Goal: Task Accomplishment & Management: Use online tool/utility

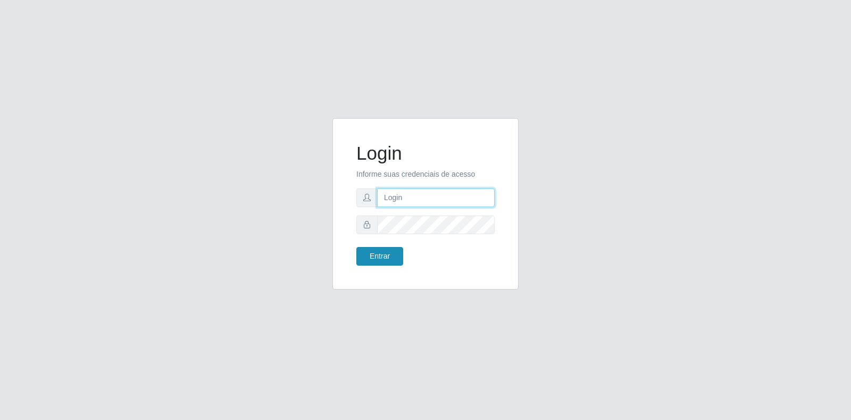
type input "[EMAIL_ADDRESS][DOMAIN_NAME]"
click at [388, 255] on button "Entrar" at bounding box center [379, 256] width 47 height 19
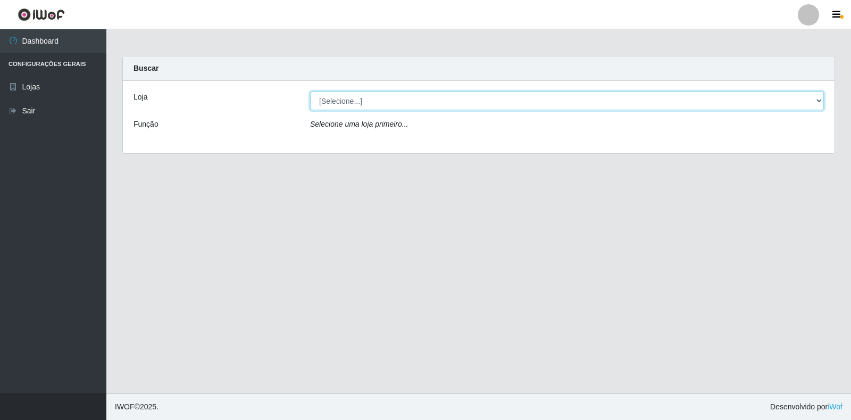
click at [514, 110] on select "[Selecione...] Atacado Vem - Loja 30 Laranjeiras Velha" at bounding box center [567, 100] width 514 height 19
select select "495"
click at [310, 91] on select "[Selecione...] Atacado Vem - Loja 30 Laranjeiras Velha" at bounding box center [567, 100] width 514 height 19
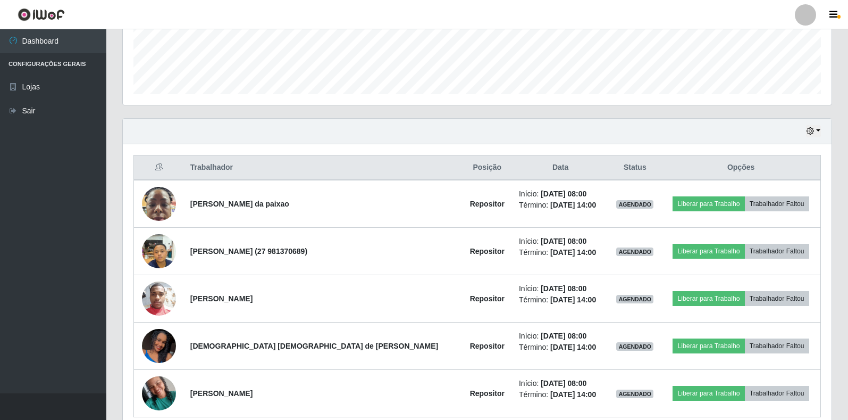
scroll to position [334, 0]
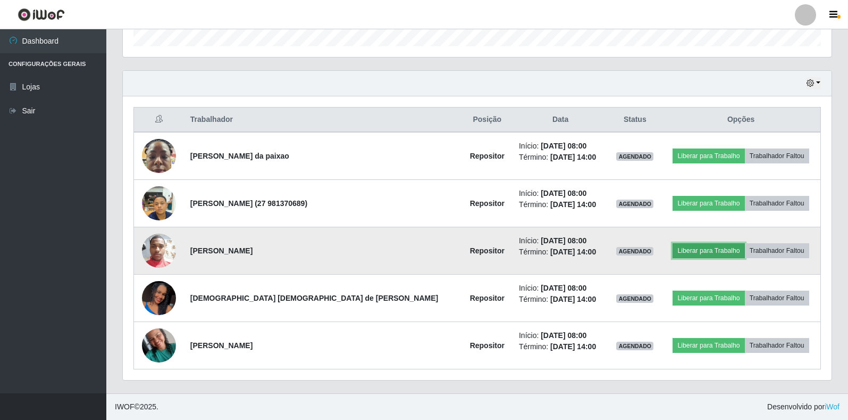
click at [673, 252] on button "Liberar para Trabalho" at bounding box center [709, 250] width 72 height 15
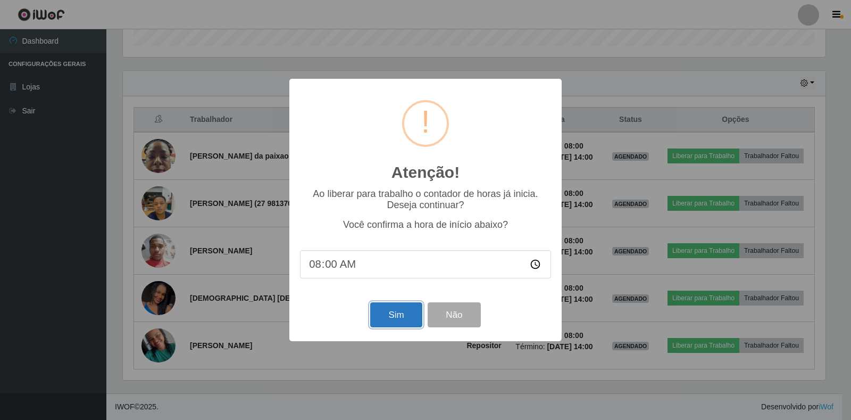
click at [393, 313] on button "Sim" at bounding box center [396, 314] width 52 height 25
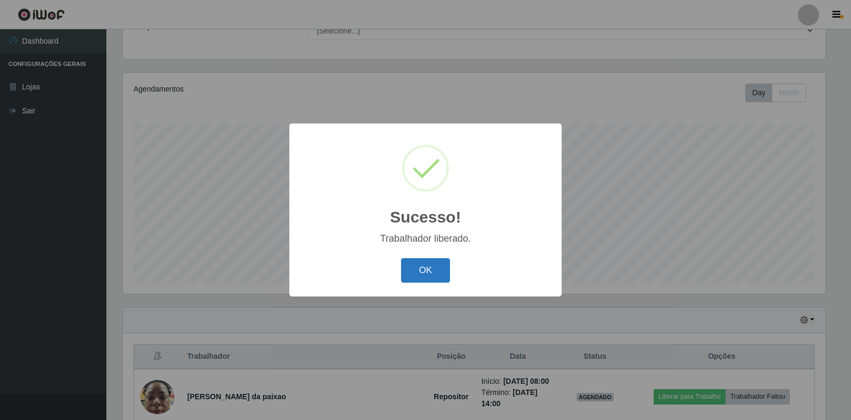
click at [433, 269] on button "OK" at bounding box center [425, 270] width 49 height 25
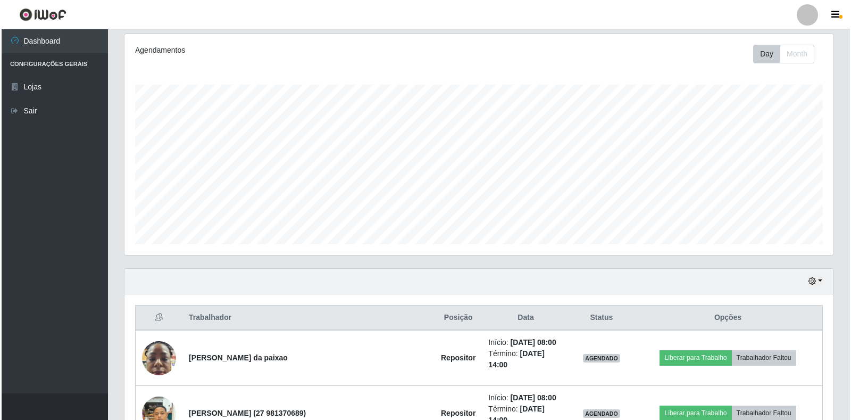
scroll to position [204, 0]
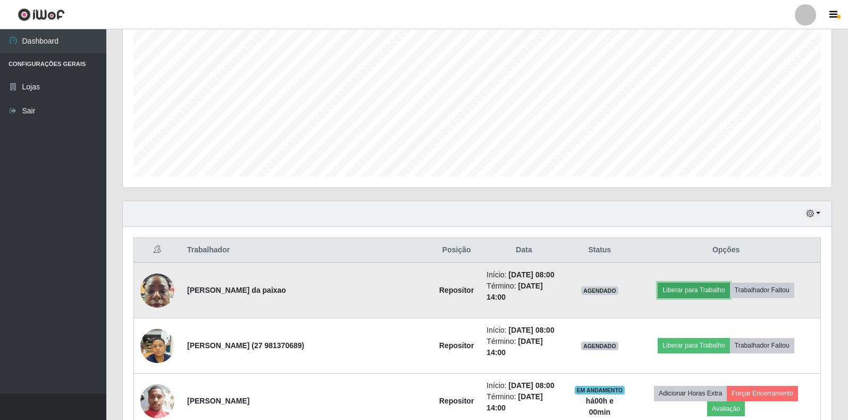
click at [673, 284] on button "Liberar para Trabalho" at bounding box center [694, 289] width 72 height 15
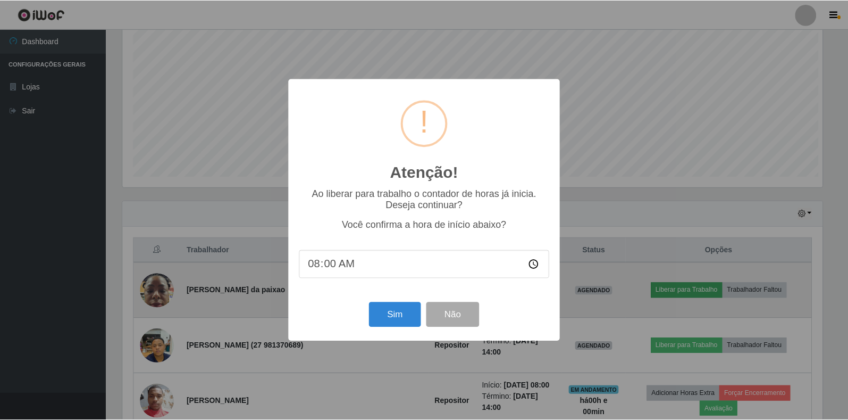
scroll to position [221, 703]
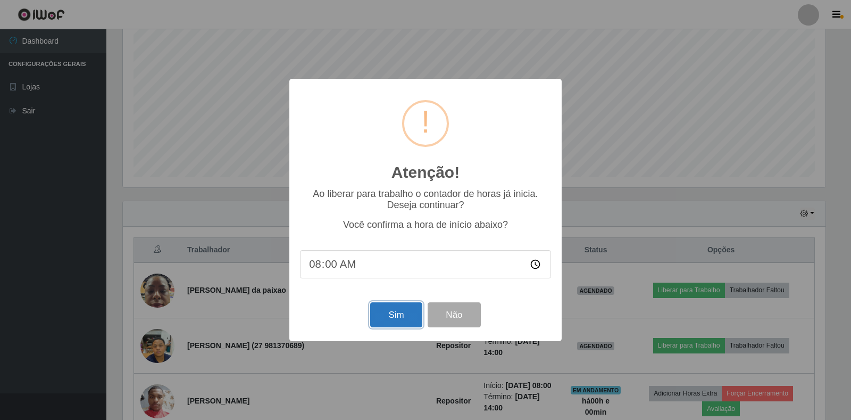
click at [410, 307] on button "Sim" at bounding box center [396, 314] width 52 height 25
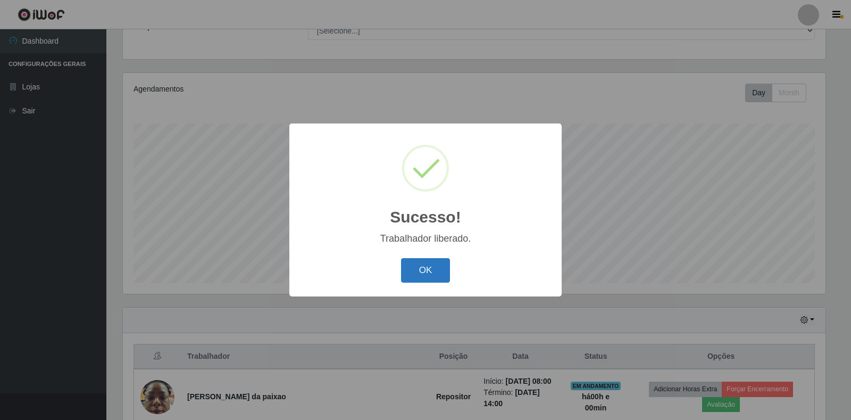
click at [421, 275] on button "OK" at bounding box center [425, 270] width 49 height 25
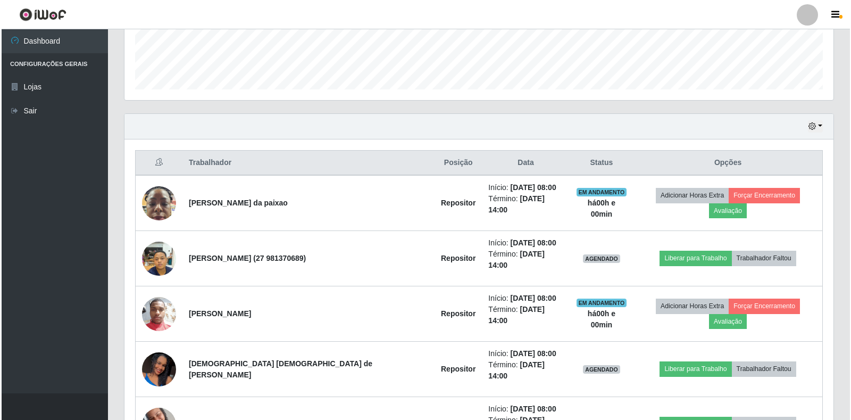
scroll to position [310, 0]
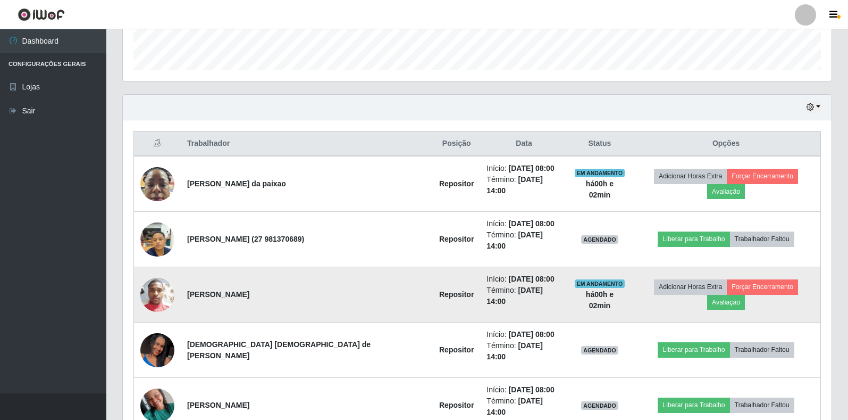
click at [156, 272] on img at bounding box center [157, 295] width 34 height 46
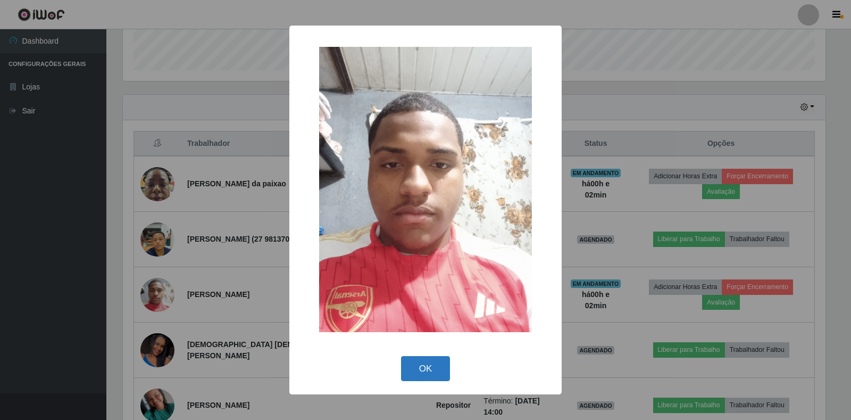
click at [436, 362] on button "OK" at bounding box center [425, 368] width 49 height 25
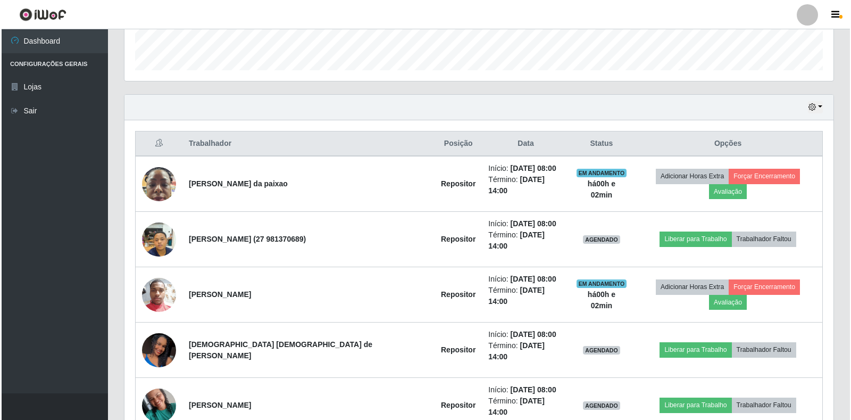
scroll to position [221, 709]
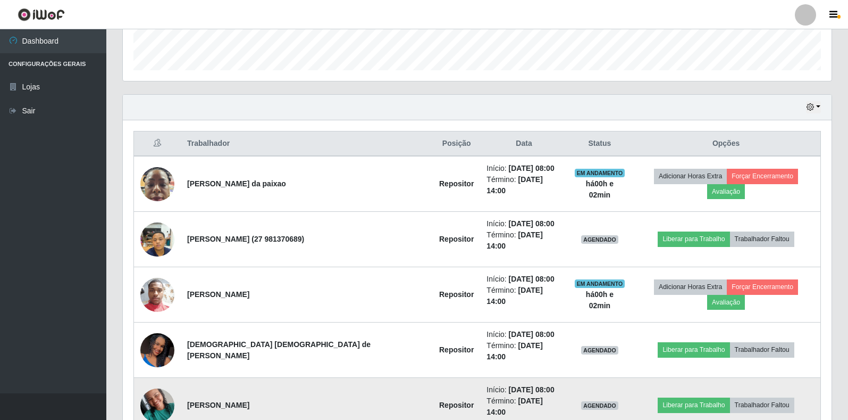
click at [170, 382] on img at bounding box center [157, 404] width 34 height 45
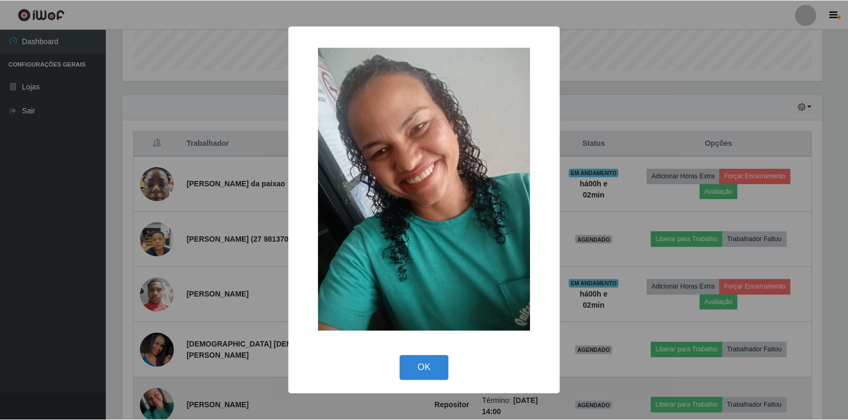
scroll to position [221, 703]
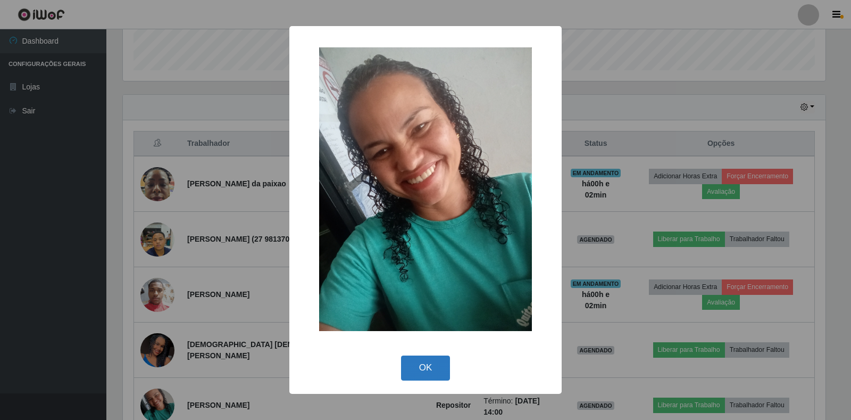
click at [435, 373] on button "OK" at bounding box center [425, 367] width 49 height 25
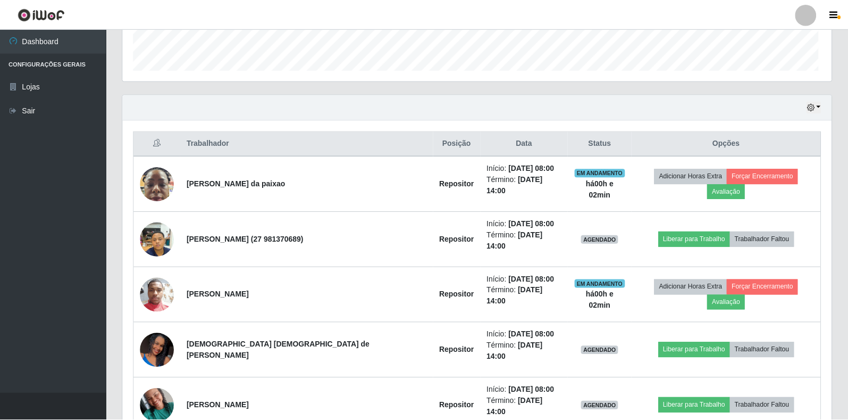
scroll to position [221, 709]
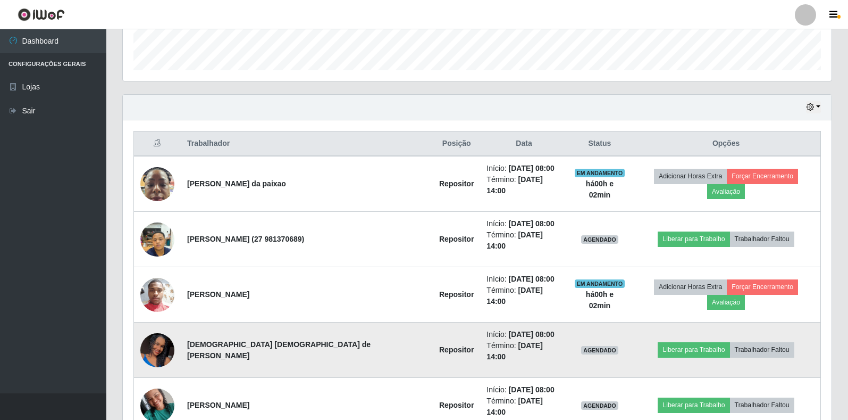
click at [159, 324] on img at bounding box center [157, 350] width 34 height 76
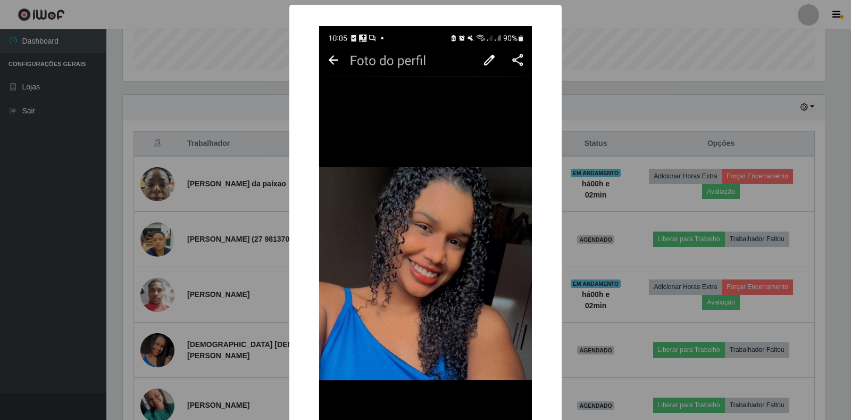
click at [211, 316] on div "× OK Cancel" at bounding box center [425, 210] width 851 height 420
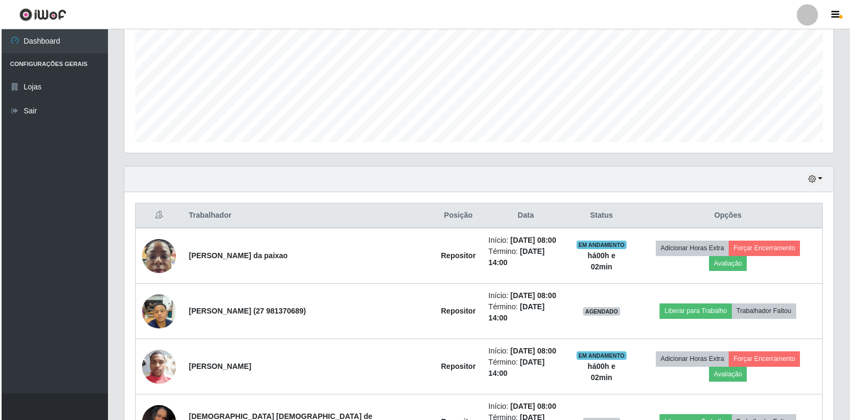
scroll to position [257, 0]
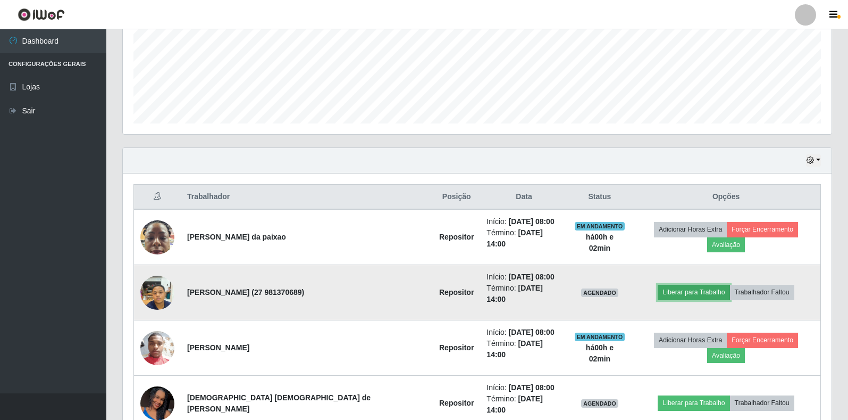
click at [679, 285] on button "Liberar para Trabalho" at bounding box center [694, 292] width 72 height 15
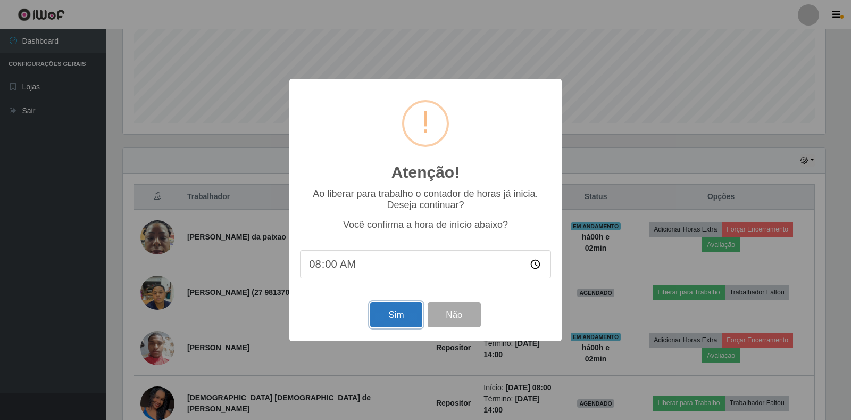
click at [407, 320] on button "Sim" at bounding box center [396, 314] width 52 height 25
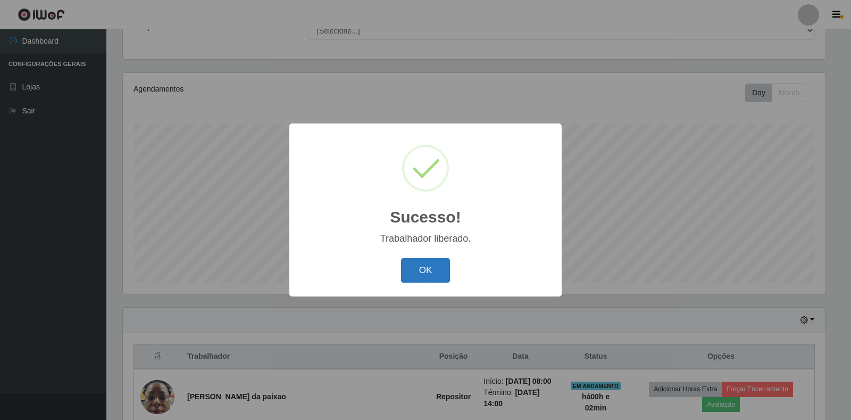
click at [437, 272] on button "OK" at bounding box center [425, 270] width 49 height 25
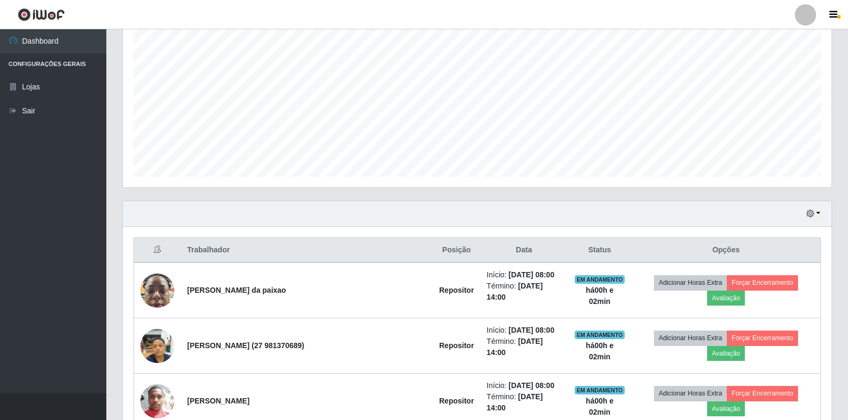
scroll to position [257, 0]
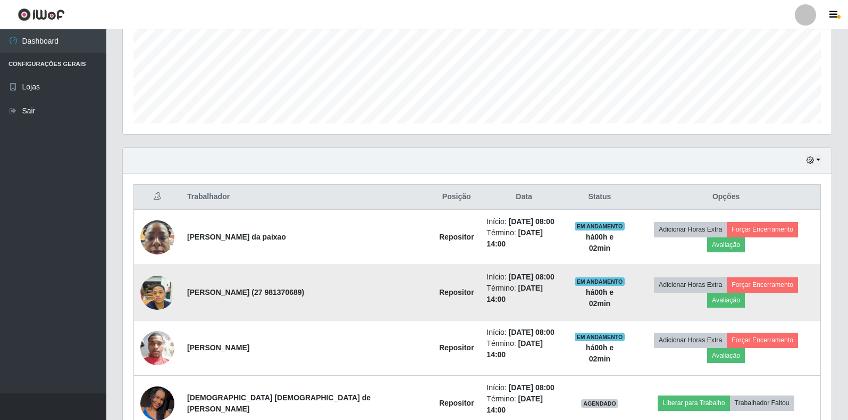
click at [159, 284] on img at bounding box center [157, 292] width 34 height 45
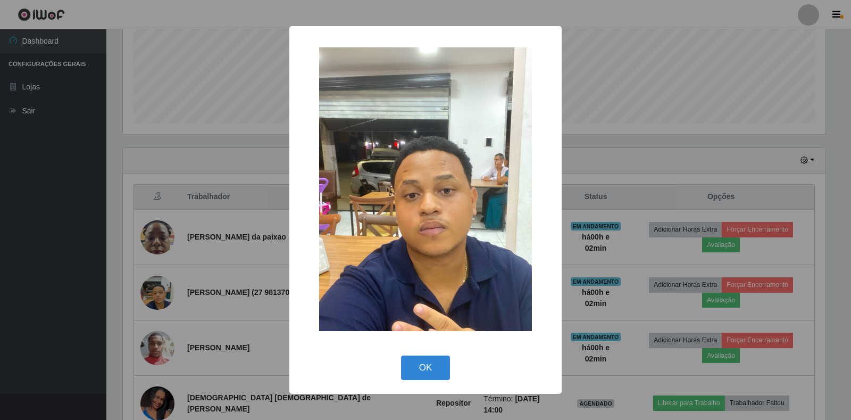
click at [229, 298] on div "× OK Cancel" at bounding box center [425, 210] width 851 height 420
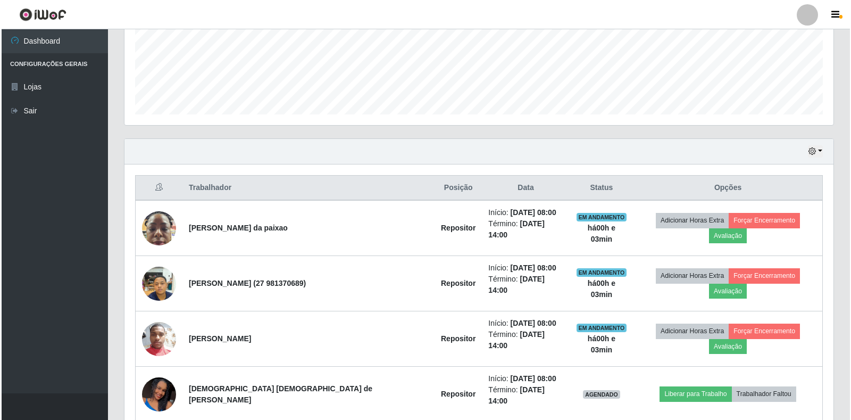
scroll to position [281, 0]
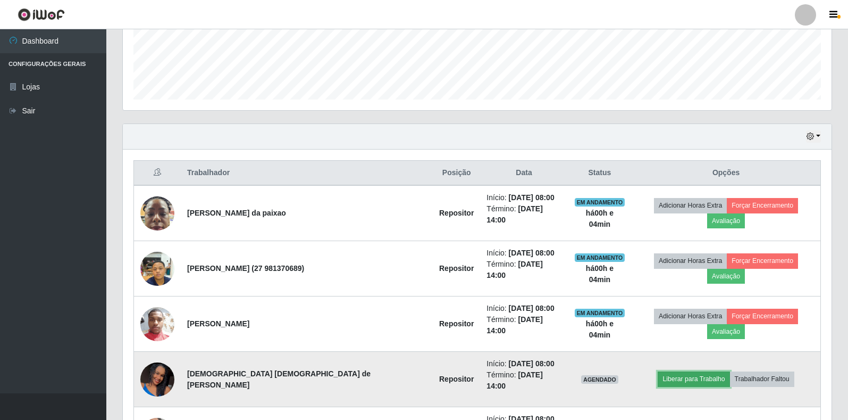
click at [678, 371] on button "Liberar para Trabalho" at bounding box center [694, 378] width 72 height 15
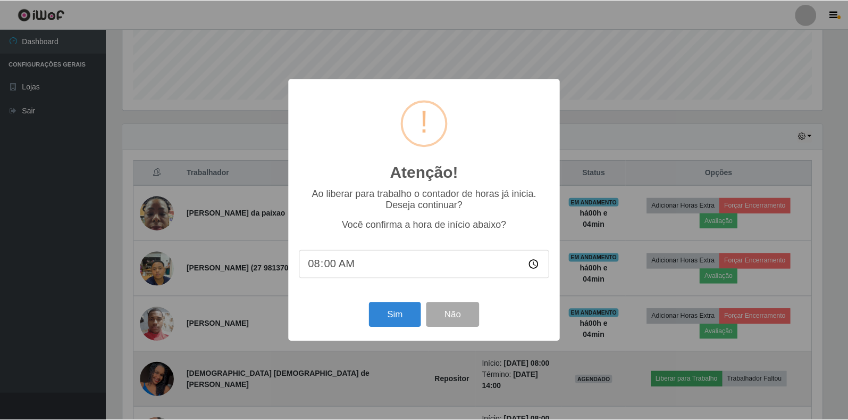
scroll to position [221, 703]
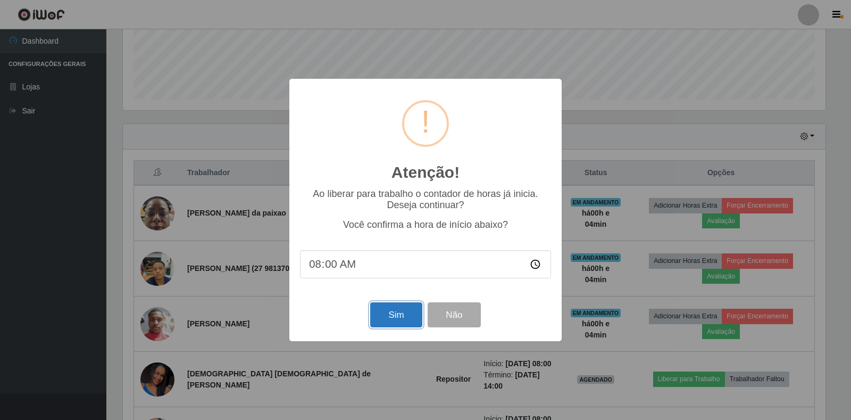
click at [390, 320] on button "Sim" at bounding box center [396, 314] width 52 height 25
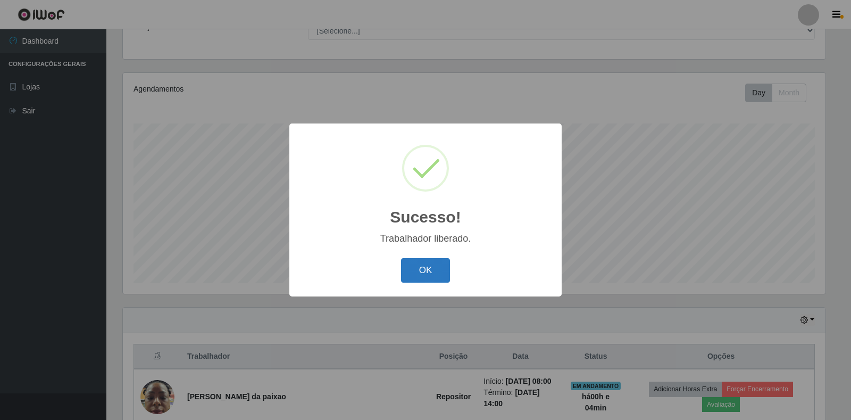
click at [422, 277] on button "OK" at bounding box center [425, 270] width 49 height 25
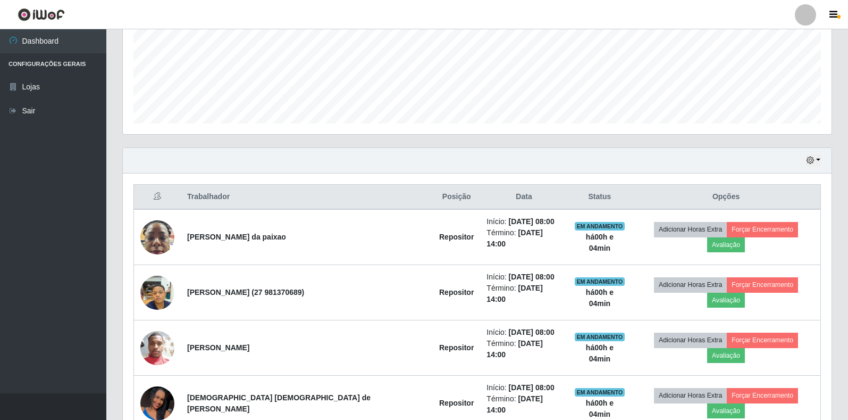
scroll to position [310, 0]
